Goal: Task Accomplishment & Management: Manage account settings

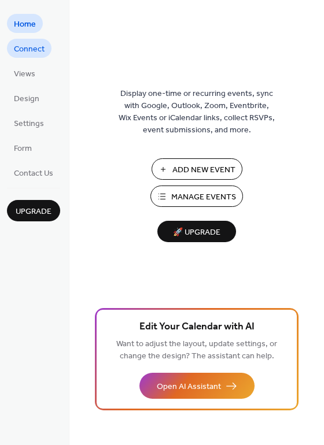
click at [28, 45] on span "Connect" at bounding box center [29, 49] width 31 height 12
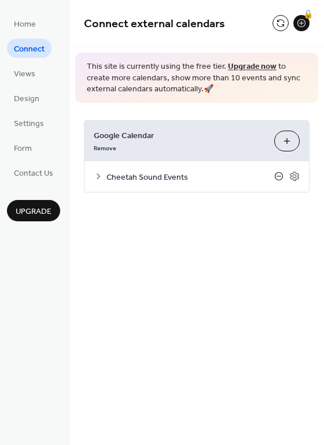
click at [276, 175] on icon at bounding box center [278, 176] width 9 height 9
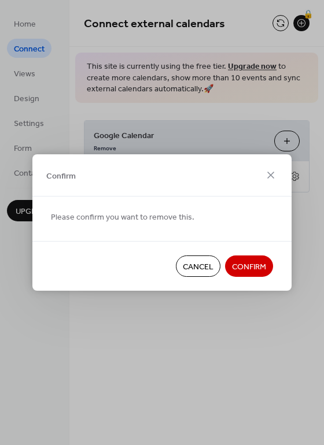
click at [243, 266] on span "Confirm" at bounding box center [249, 267] width 34 height 12
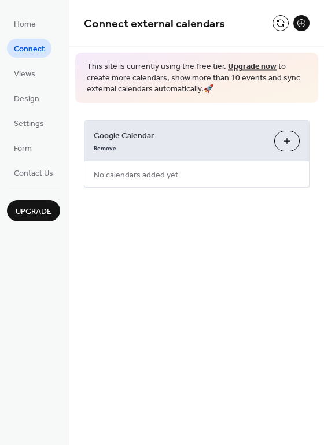
click at [289, 139] on button "Choose Calendars" at bounding box center [286, 141] width 25 height 21
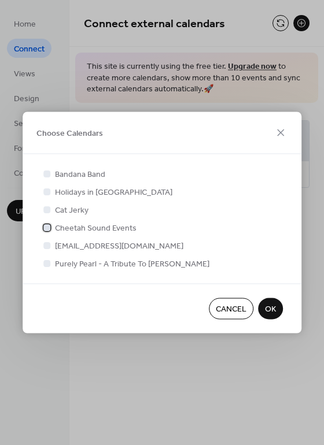
click at [95, 226] on span "Cheetah Sound Events" at bounding box center [96, 229] width 82 height 12
click at [273, 307] on span "OK" at bounding box center [270, 310] width 11 height 12
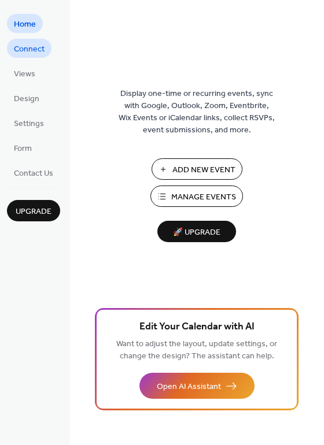
click at [15, 45] on span "Connect" at bounding box center [29, 49] width 31 height 12
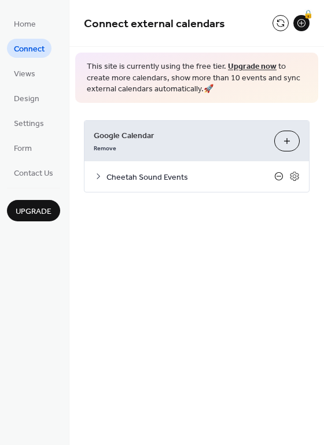
click at [277, 175] on icon at bounding box center [278, 176] width 9 height 9
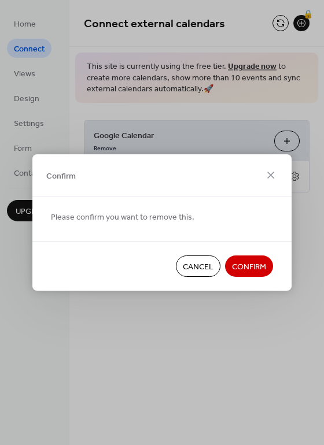
click at [246, 268] on span "Confirm" at bounding box center [249, 267] width 34 height 12
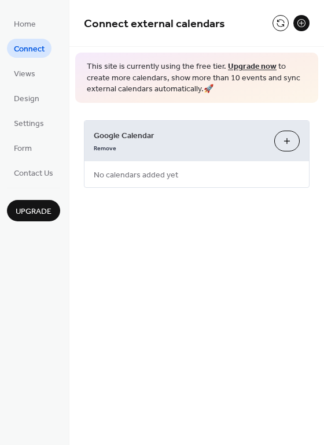
click at [289, 142] on button "Choose Calendars" at bounding box center [286, 141] width 25 height 21
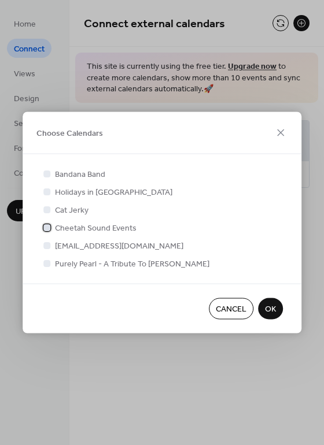
click at [102, 229] on span "Cheetah Sound Events" at bounding box center [96, 229] width 82 height 12
click at [272, 307] on span "OK" at bounding box center [270, 310] width 11 height 12
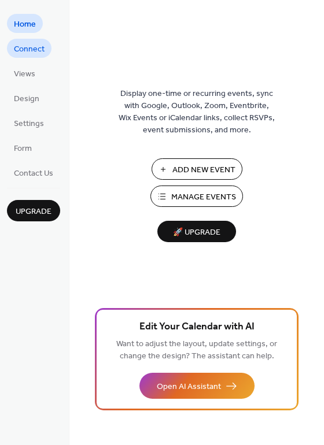
click at [32, 50] on span "Connect" at bounding box center [29, 49] width 31 height 12
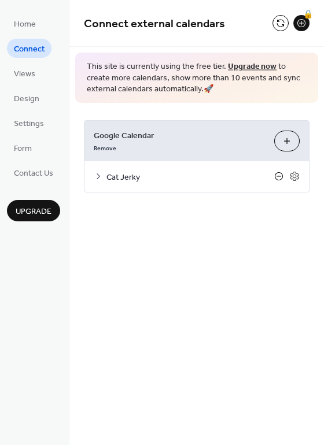
click at [277, 175] on icon at bounding box center [278, 176] width 9 height 9
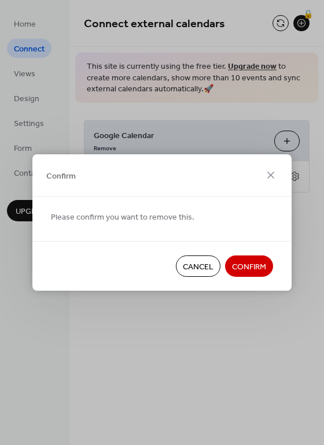
click at [249, 272] on span "Confirm" at bounding box center [249, 267] width 34 height 12
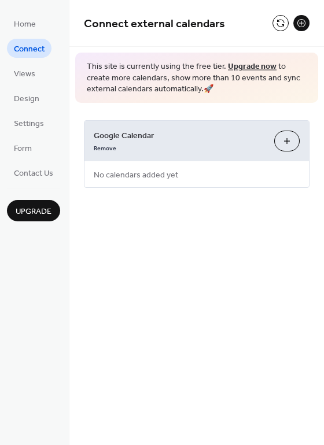
click at [289, 143] on button "Choose Calendars" at bounding box center [286, 141] width 25 height 21
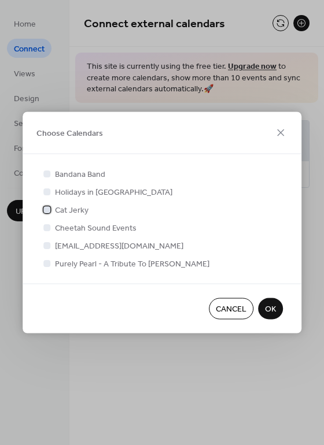
click at [82, 205] on span "Cat Jerky" at bounding box center [72, 211] width 34 height 12
click at [268, 314] on span "OK" at bounding box center [270, 310] width 11 height 12
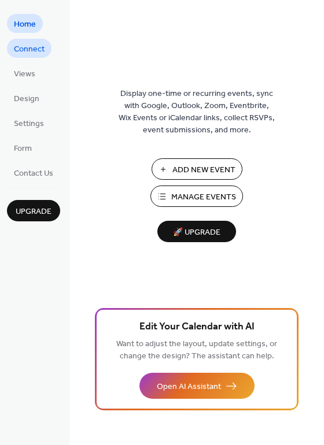
click at [21, 49] on span "Connect" at bounding box center [29, 49] width 31 height 12
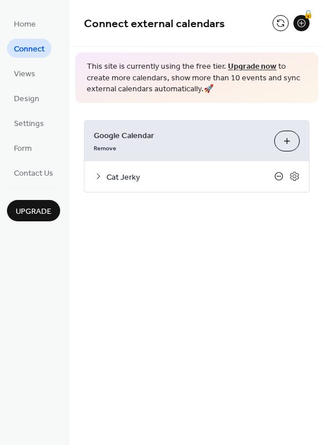
click at [280, 176] on icon at bounding box center [278, 176] width 9 height 9
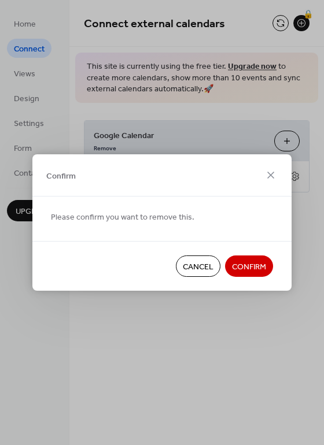
click at [247, 266] on span "Confirm" at bounding box center [249, 267] width 34 height 12
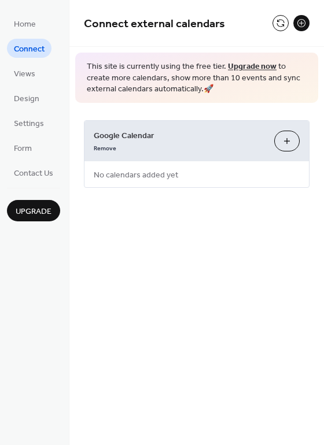
click at [292, 142] on button "Choose Calendars" at bounding box center [286, 141] width 25 height 21
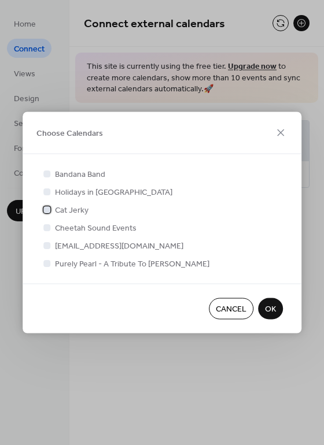
click at [80, 207] on span "Cat Jerky" at bounding box center [72, 211] width 34 height 12
click at [271, 311] on span "OK" at bounding box center [270, 310] width 11 height 12
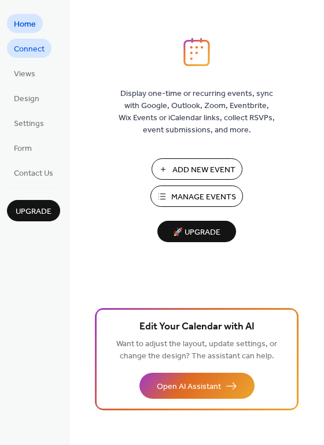
click at [24, 53] on span "Connect" at bounding box center [29, 49] width 31 height 12
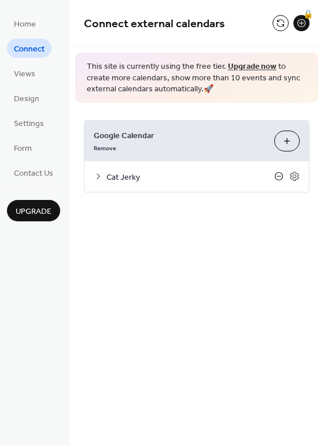
click at [278, 176] on icon at bounding box center [278, 176] width 9 height 9
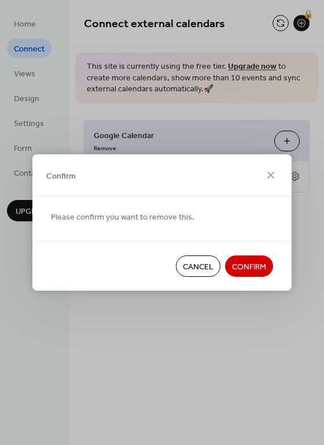
click at [240, 264] on span "Confirm" at bounding box center [249, 267] width 34 height 12
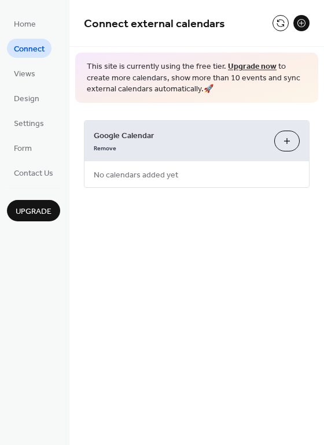
click at [286, 145] on button "Choose Calendars" at bounding box center [286, 141] width 25 height 21
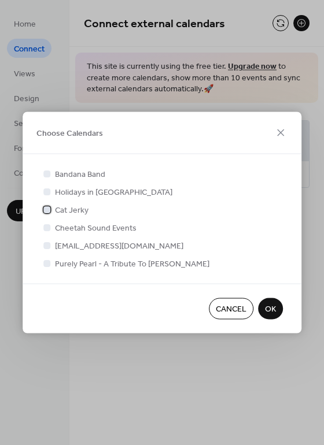
click at [69, 213] on span "Cat Jerky" at bounding box center [72, 211] width 34 height 12
click at [273, 312] on span "OK" at bounding box center [270, 310] width 11 height 12
